Goal: Information Seeking & Learning: Learn about a topic

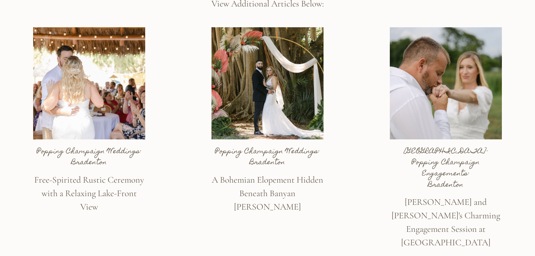
scroll to position [2172, 0]
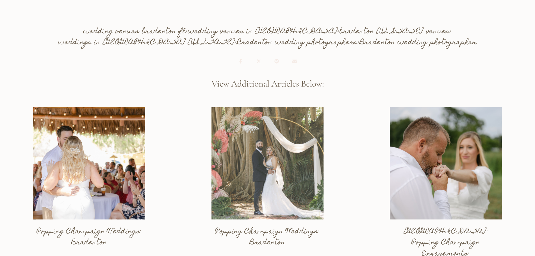
click at [257, 153] on link at bounding box center [267, 218] width 112 height 222
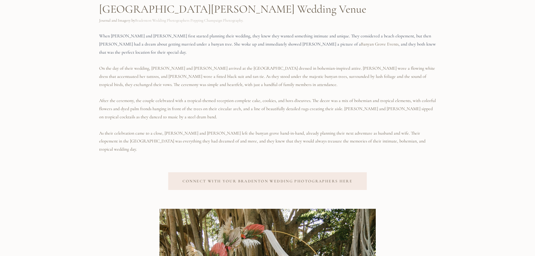
scroll to position [244, 0]
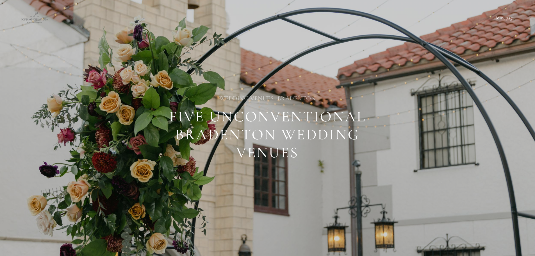
scroll to position [2172, 0]
